Goal: Information Seeking & Learning: Learn about a topic

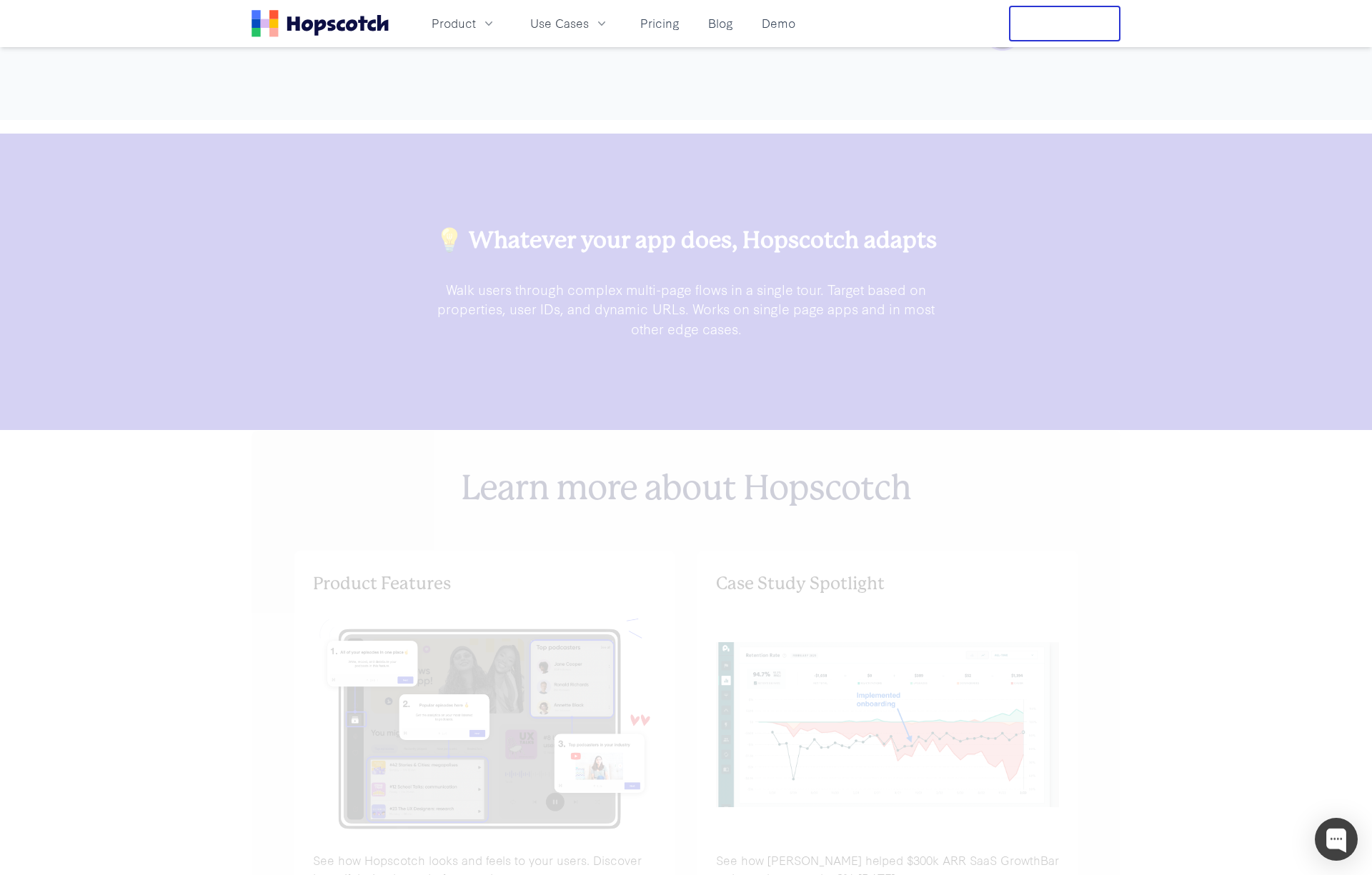
scroll to position [4447, 0]
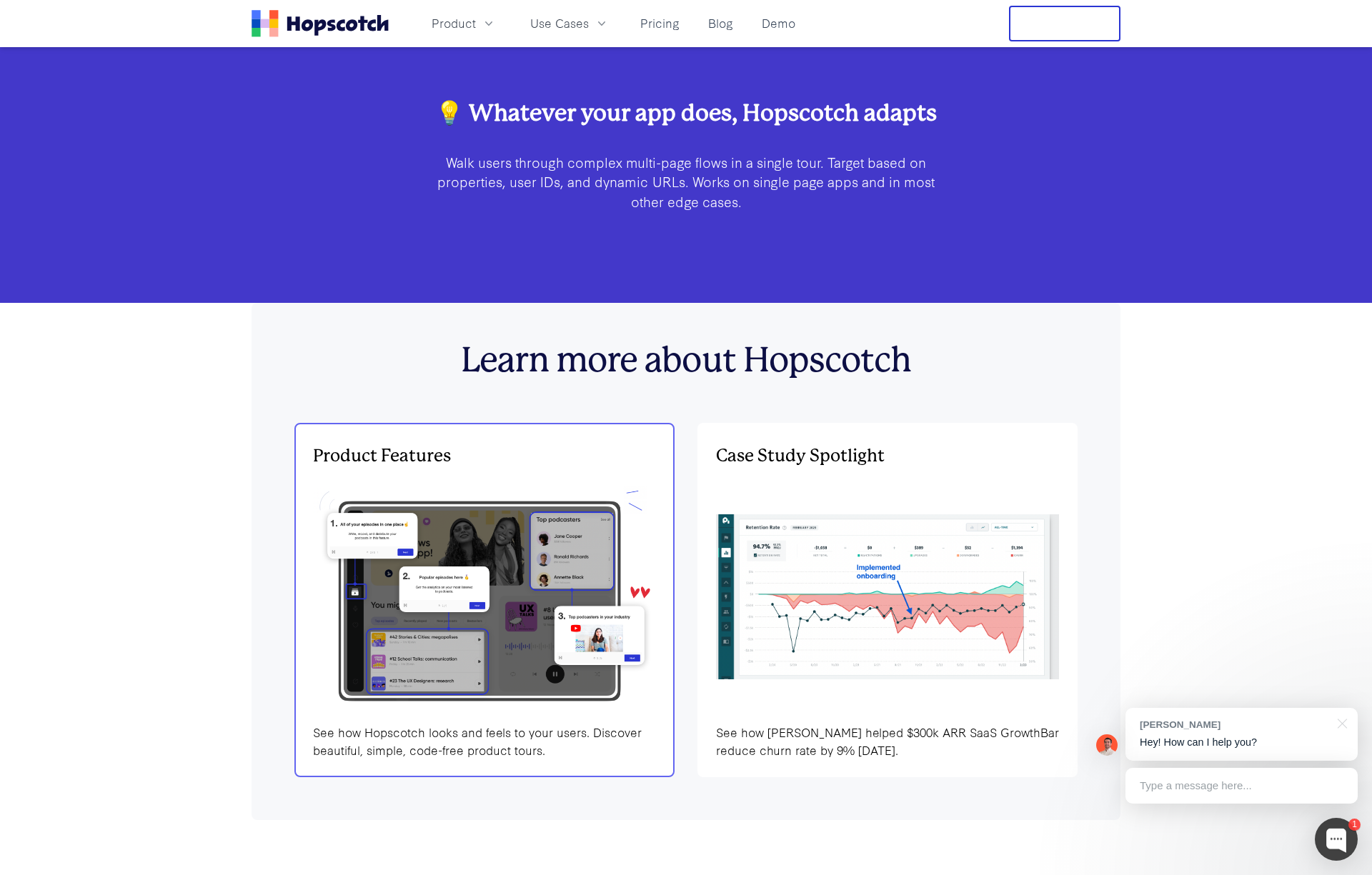
click at [487, 569] on img at bounding box center [484, 597] width 343 height 231
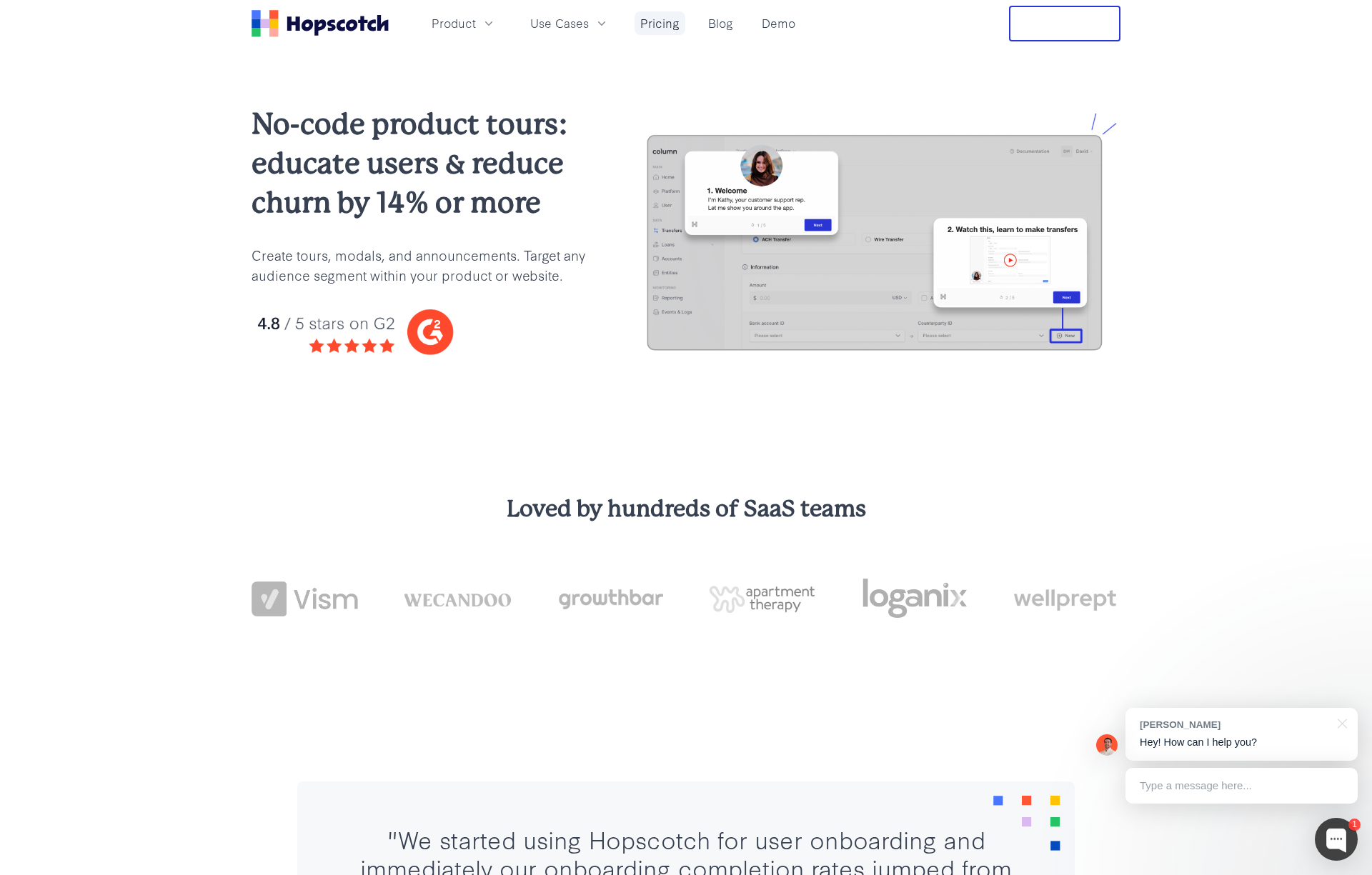
click at [674, 22] on link "Pricing" at bounding box center [660, 23] width 51 height 24
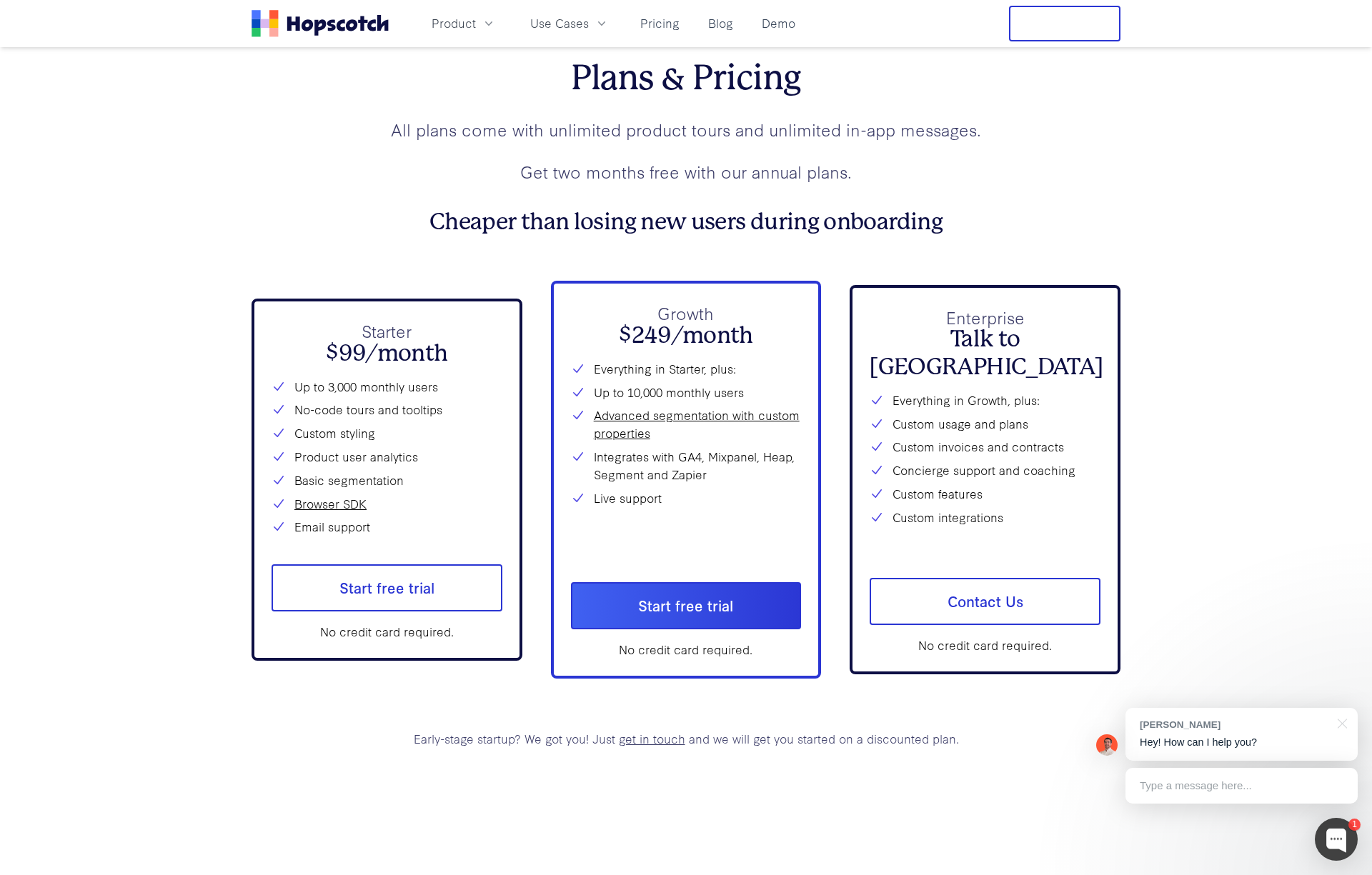
scroll to position [5276, 0]
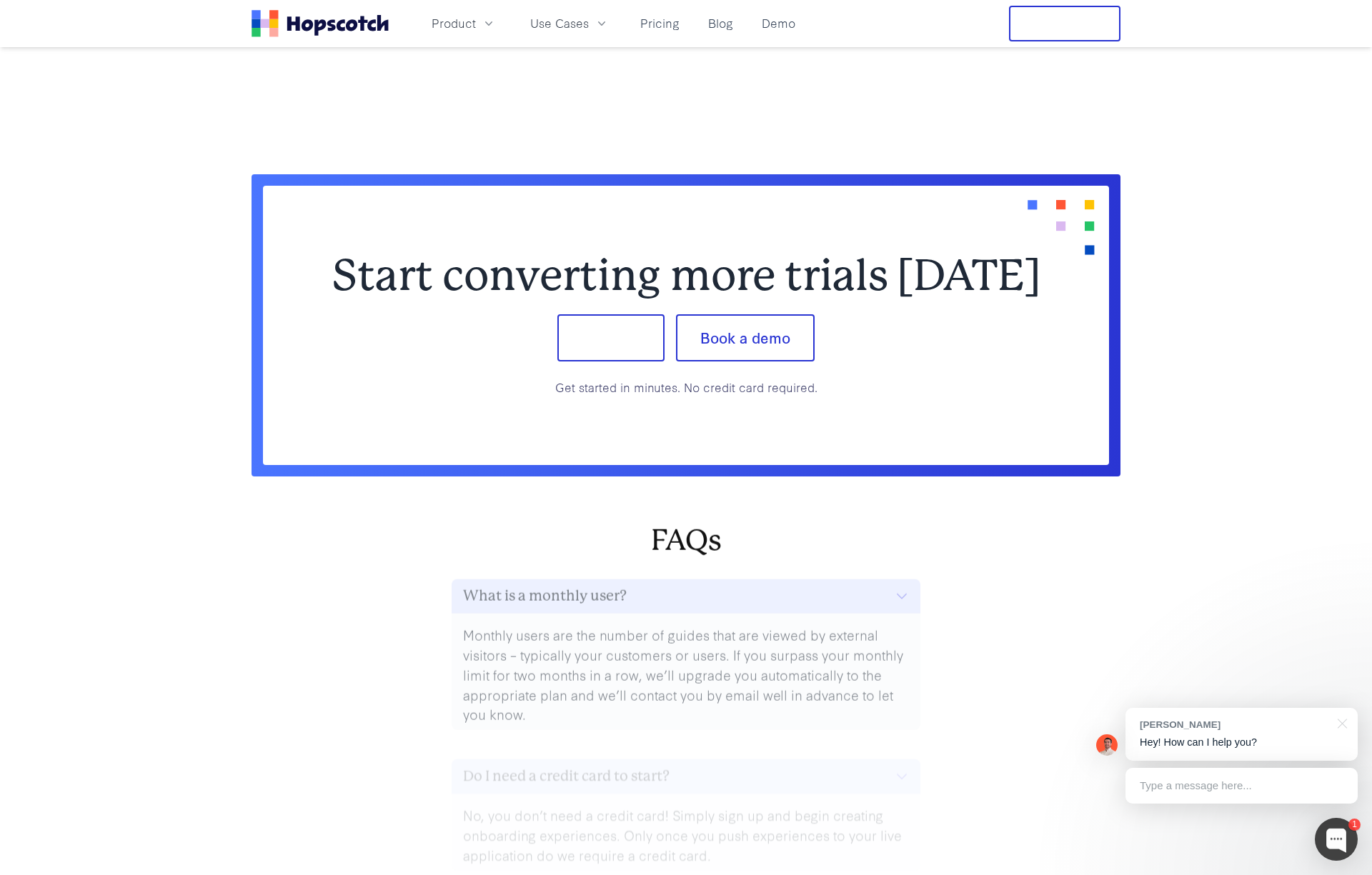
scroll to position [6029, 0]
